Goal: Task Accomplishment & Management: Manage account settings

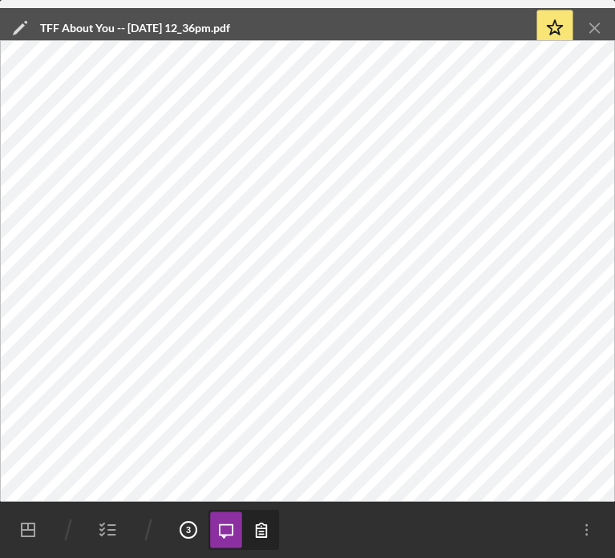
click at [593, 31] on icon "Icon/Menu Close" at bounding box center [596, 28] width 36 height 36
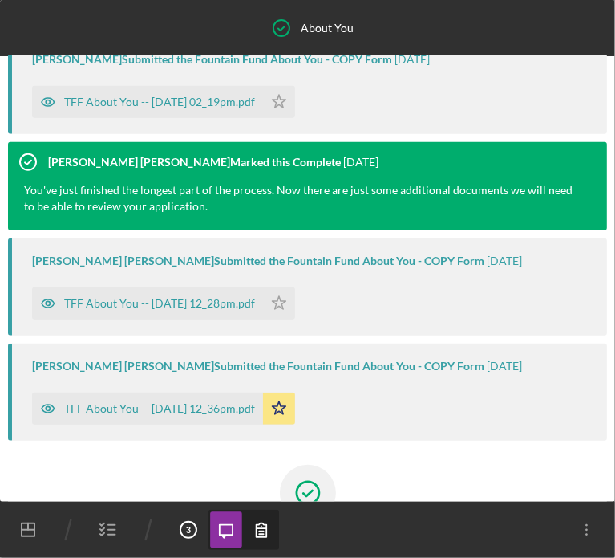
scroll to position [631, 0]
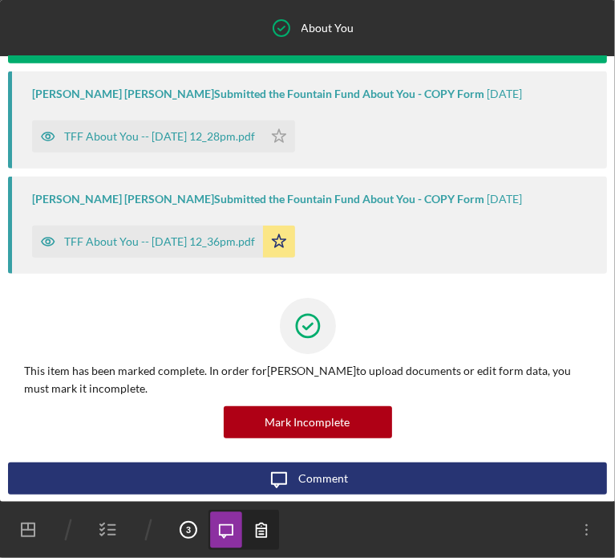
click at [106, 529] on icon "button" at bounding box center [108, 529] width 40 height 40
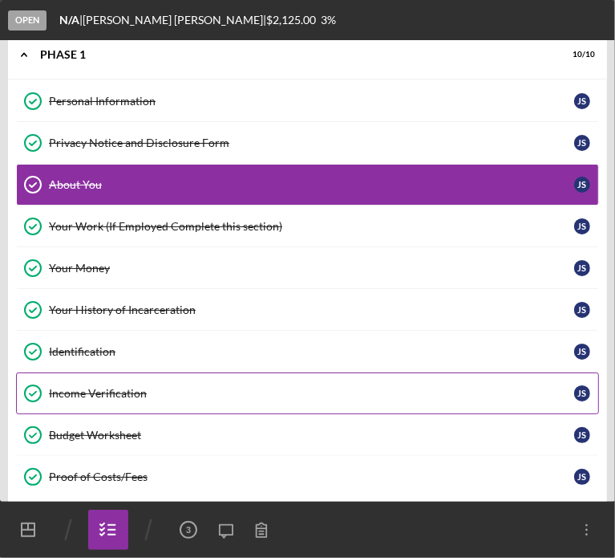
scroll to position [25, 0]
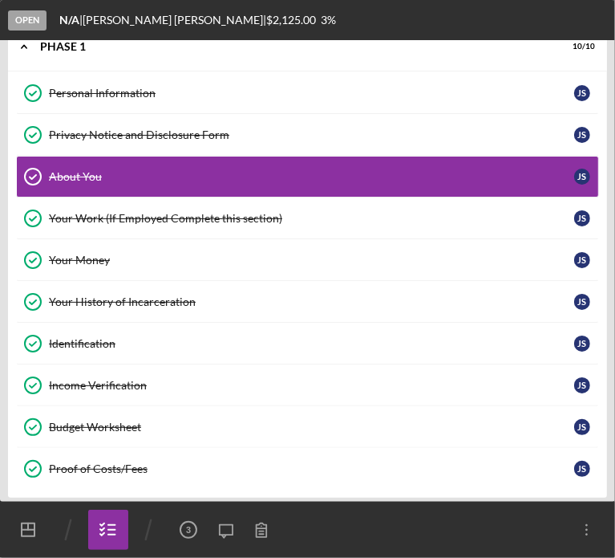
click at [118, 462] on div "Proof of Costs/Fees" at bounding box center [311, 468] width 525 height 13
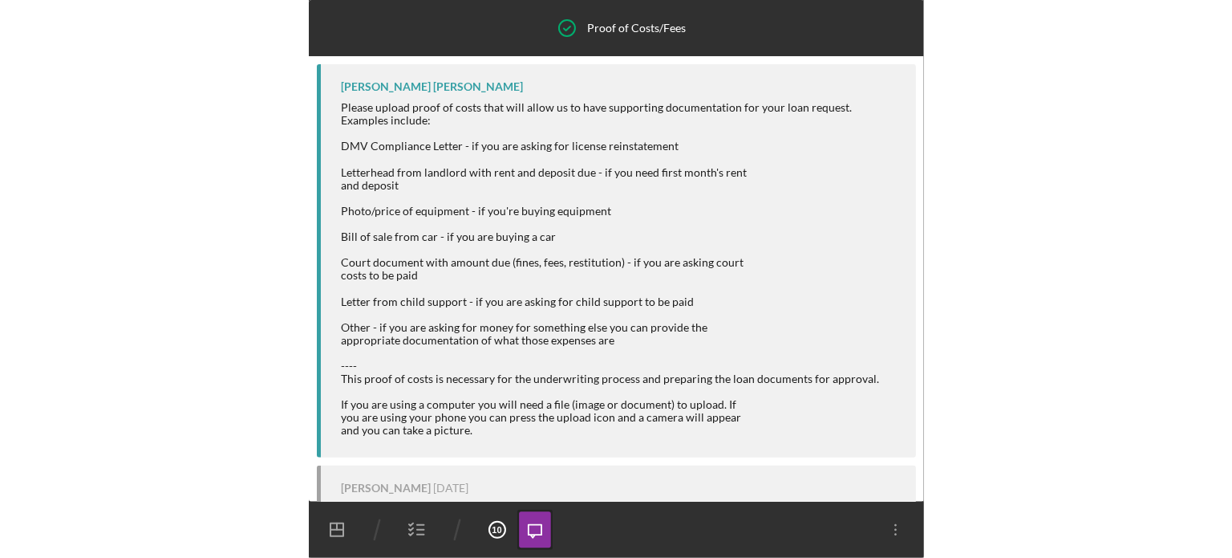
scroll to position [549, 0]
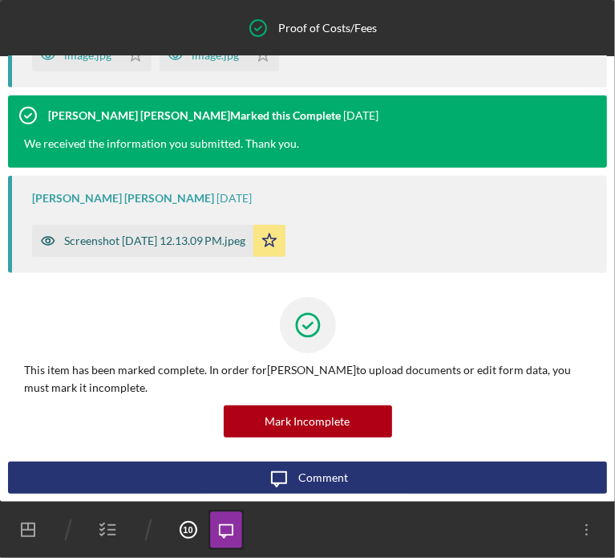
click at [101, 237] on div "Screenshot [DATE] 12.13.09 PM.jpeg" at bounding box center [154, 240] width 181 height 13
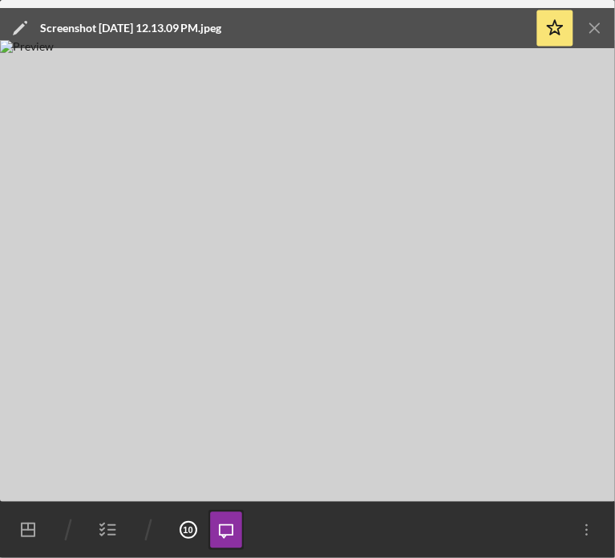
click at [597, 31] on icon "Icon/Menu Close" at bounding box center [596, 28] width 36 height 36
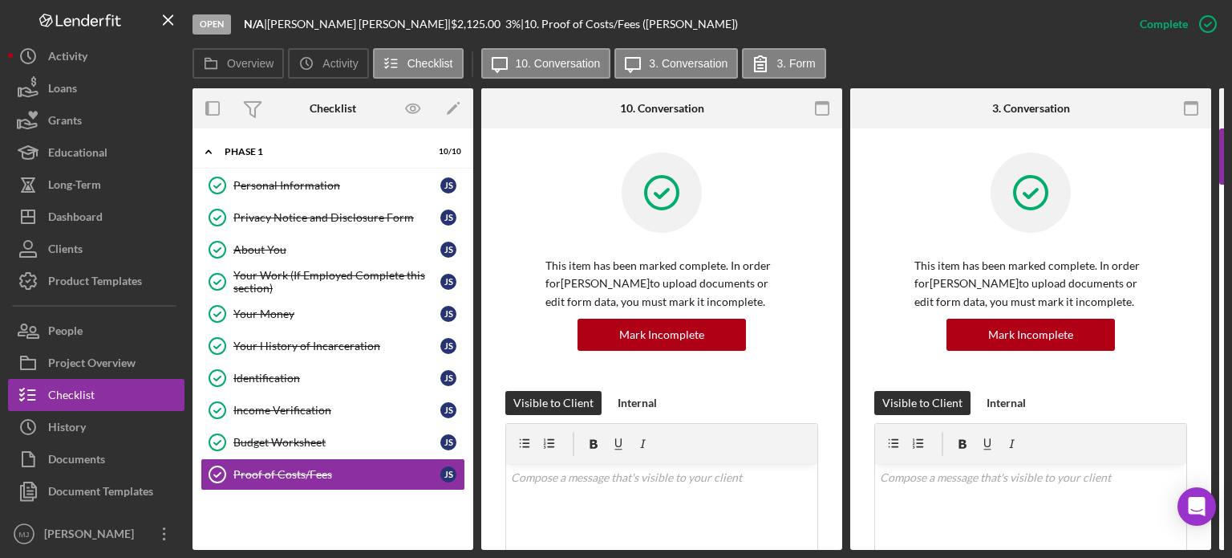
scroll to position [0, 0]
click at [571, 61] on label "10. Conversation" at bounding box center [558, 63] width 85 height 13
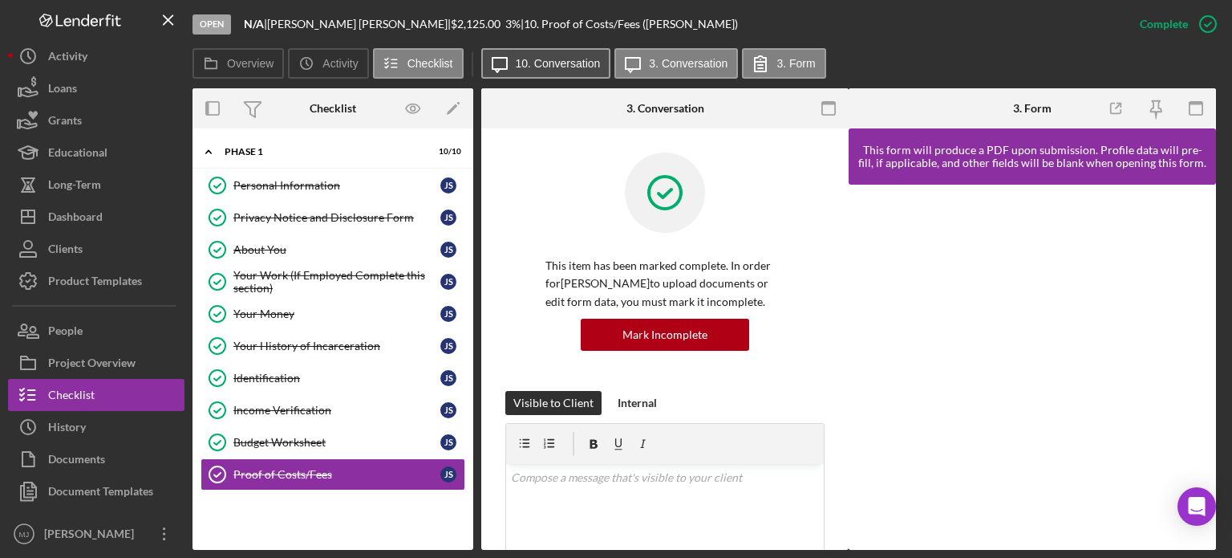
click at [571, 61] on label "10. Conversation" at bounding box center [558, 63] width 85 height 13
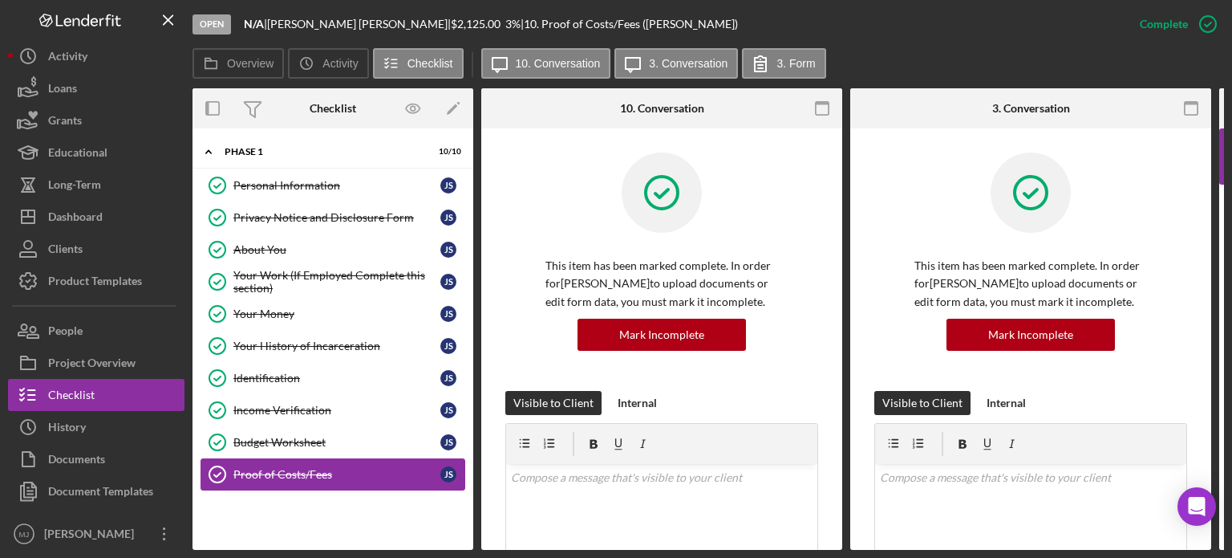
click at [257, 474] on div "Proof of Costs/Fees" at bounding box center [336, 474] width 207 height 13
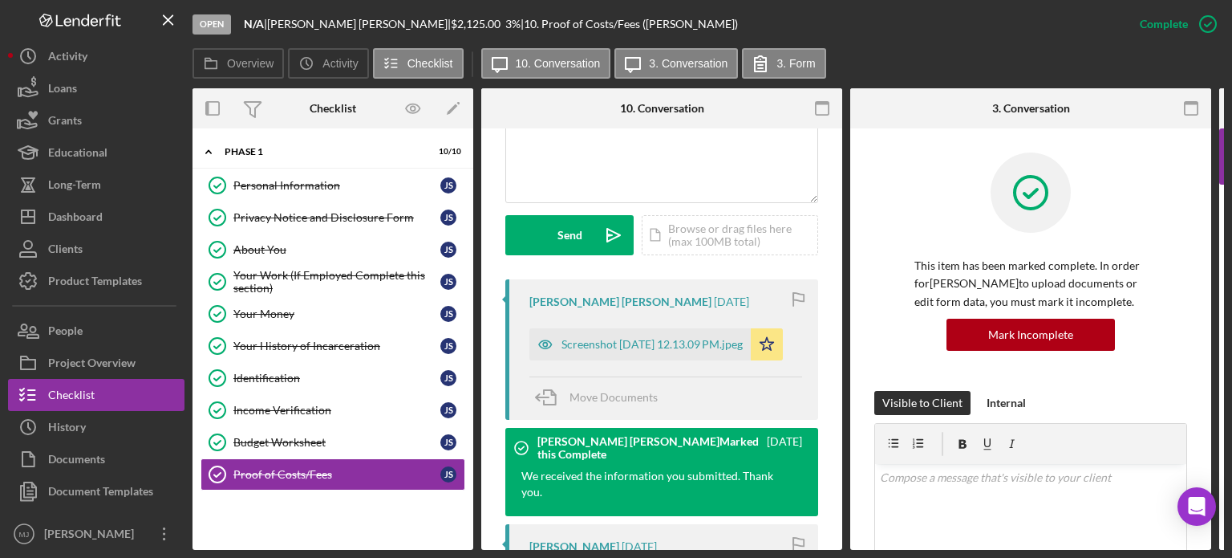
scroll to position [401, 0]
click at [604, 347] on div "Screenshot [DATE] 12.13.09 PM.jpeg" at bounding box center [652, 345] width 181 height 13
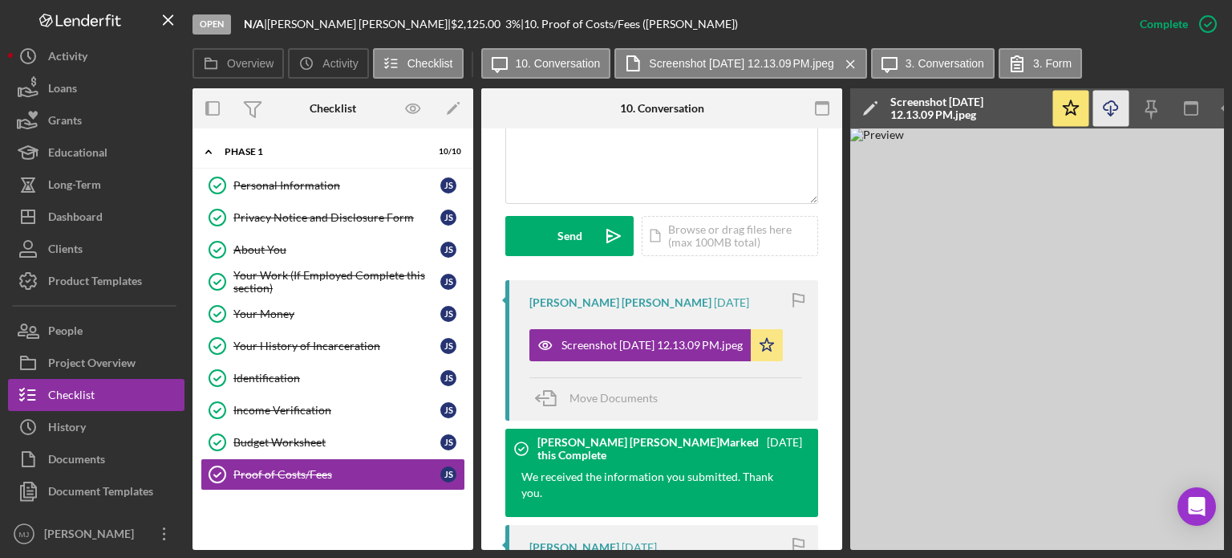
click at [615, 112] on icon "Icon/Download" at bounding box center [1111, 109] width 36 height 36
